Goal: Task Accomplishment & Management: Use online tool/utility

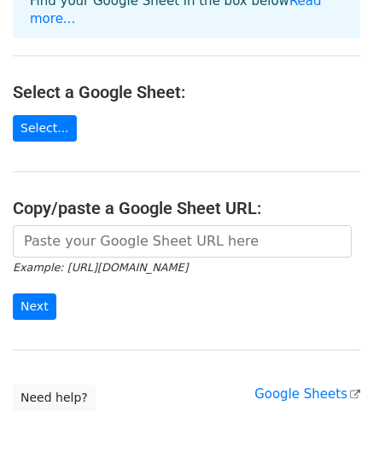
scroll to position [222, 0]
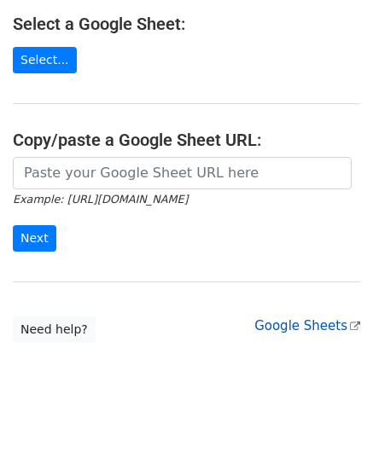
click at [302, 318] on link "Google Sheets" at bounding box center [307, 325] width 106 height 15
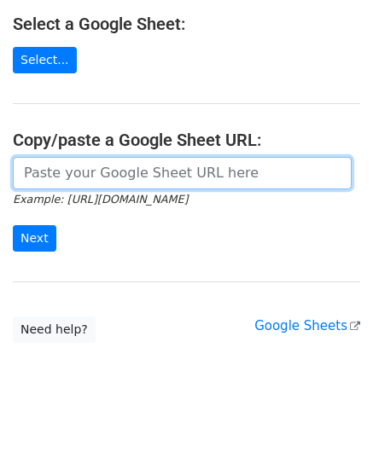
click at [167, 157] on input "url" at bounding box center [182, 173] width 339 height 32
paste input "https://docs.google.com/spreadsheets/d/1xZRlm7E7QgQ_L13czqmVidFANc-p4_QkYv8NwMl…"
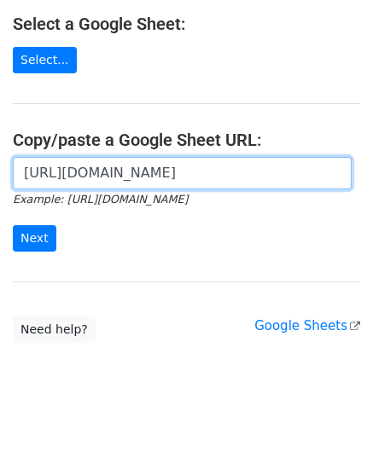
scroll to position [0, 384]
type input "https://docs.google.com/spreadsheets/d/1xZRlm7E7QgQ_L13czqmVidFANc-p4_QkYv8NwMl…"
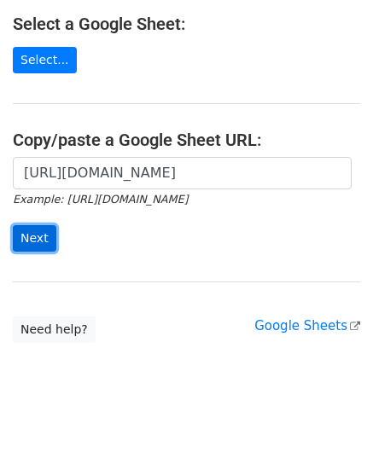
click at [32, 225] on input "Next" at bounding box center [35, 238] width 44 height 26
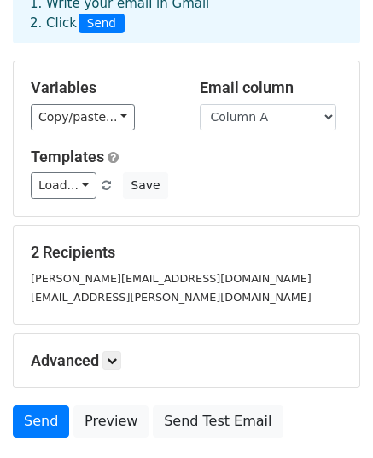
scroll to position [100, 0]
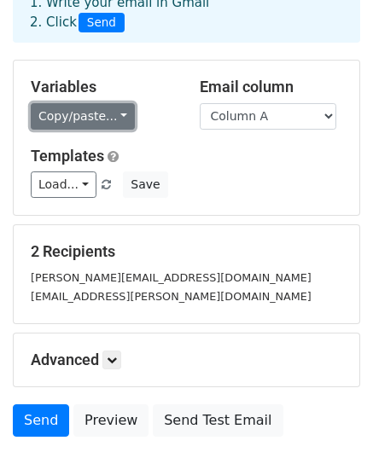
click at [111, 113] on link "Copy/paste..." at bounding box center [83, 116] width 104 height 26
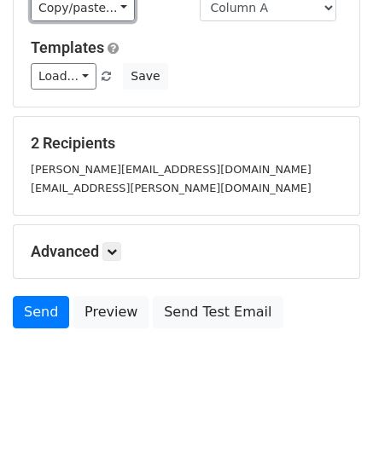
scroll to position [220, 0]
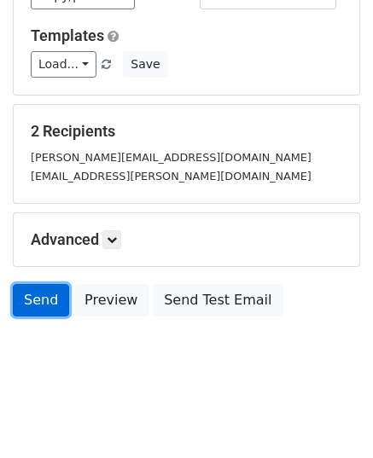
click at [38, 296] on link "Send" at bounding box center [41, 300] width 56 height 32
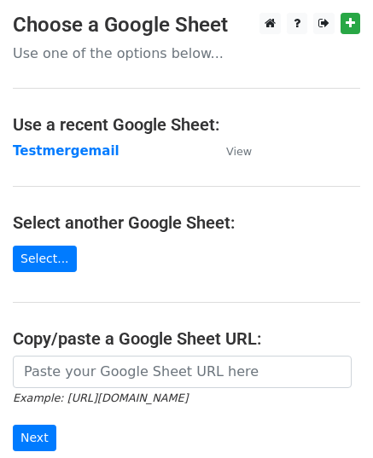
scroll to position [217, 0]
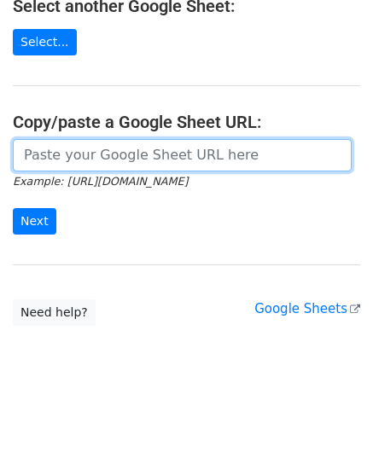
click at [173, 165] on input "url" at bounding box center [182, 155] width 339 height 32
paste input "https://docs.google.com/spreadsheets/d/1xZRlm7E7QgQ_L13czqmVidFANc-p4_QkYv8NwMl…"
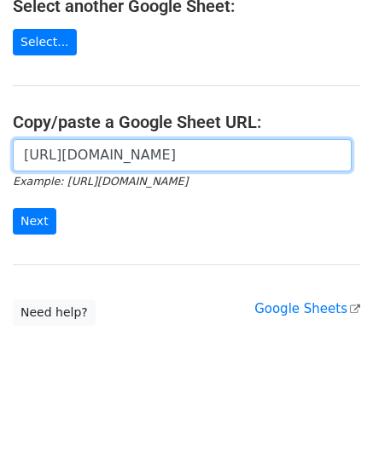
scroll to position [0, 384]
type input "https://docs.google.com/spreadsheets/d/1xZRlm7E7QgQ_L13czqmVidFANc-p4_QkYv8NwMl…"
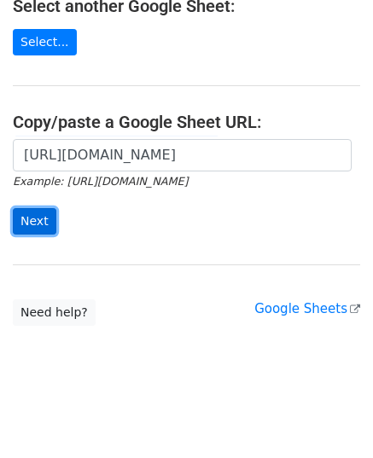
click at [29, 218] on input "Next" at bounding box center [35, 221] width 44 height 26
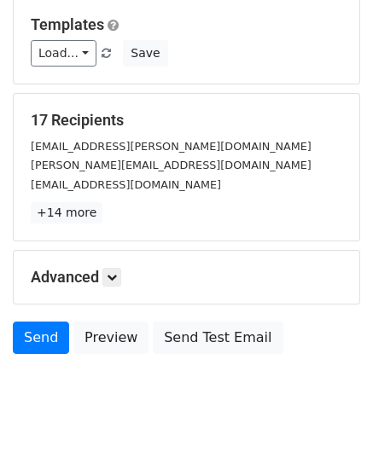
scroll to position [247, 0]
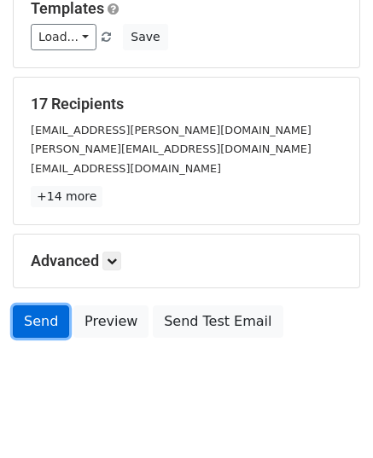
click at [32, 320] on link "Send" at bounding box center [41, 321] width 56 height 32
